Goal: Information Seeking & Learning: Check status

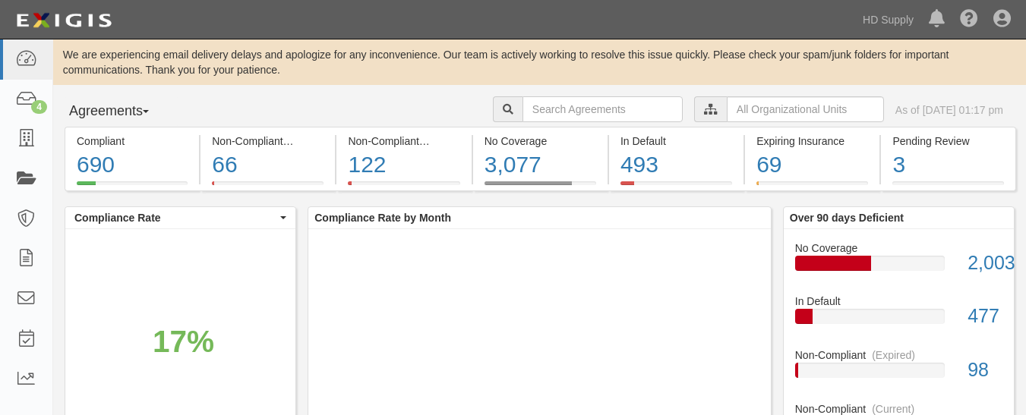
click at [17, 173] on icon at bounding box center [25, 179] width 21 height 17
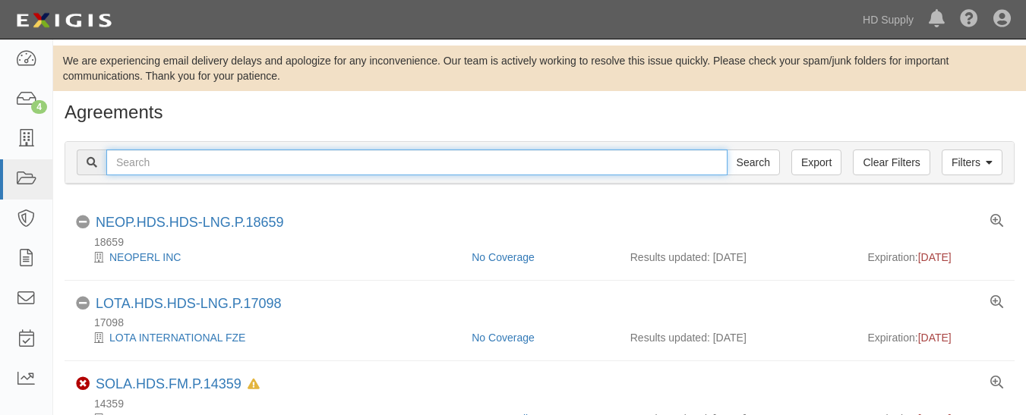
click at [226, 166] on input "text" at bounding box center [416, 163] width 621 height 26
paste input "AEX CONSULTANTS INC"
type input "AEX CONSULTANTS INC"
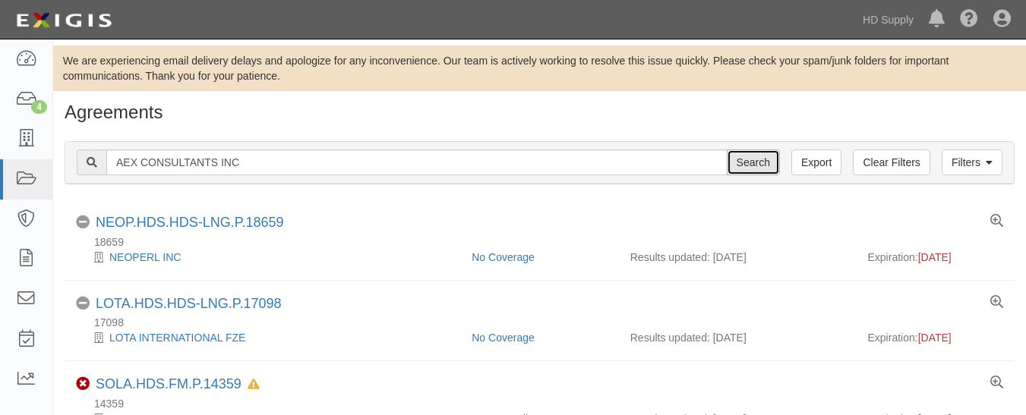
click at [745, 154] on input "Search" at bounding box center [753, 163] width 53 height 26
